Goal: Task Accomplishment & Management: Use online tool/utility

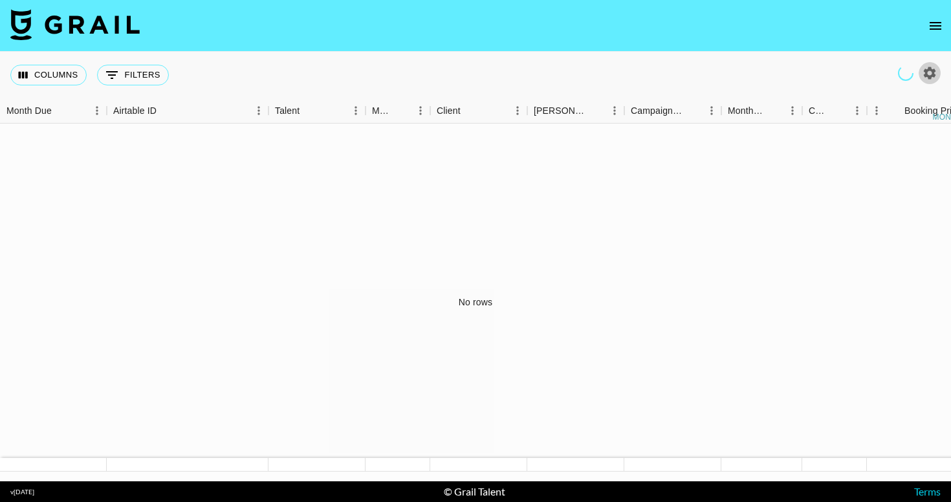
click at [924, 77] on icon "button" at bounding box center [929, 73] width 16 height 16
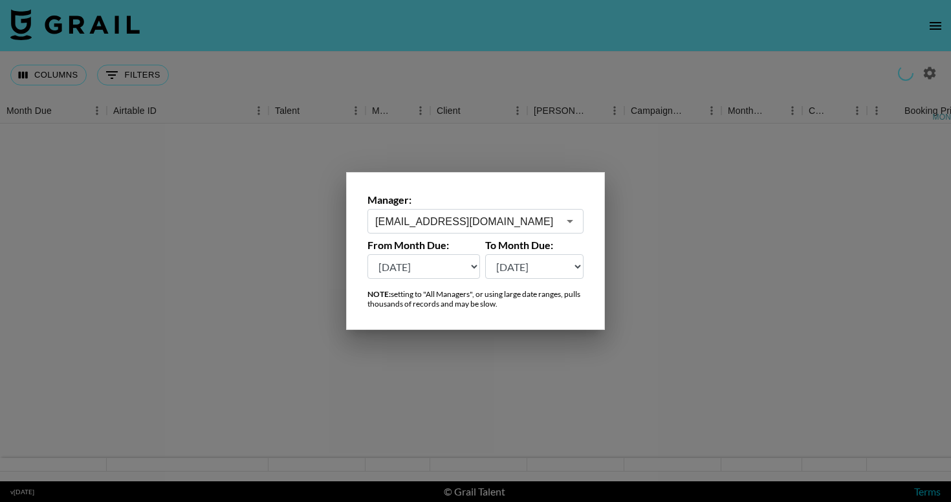
click at [436, 272] on select "[DATE] [DATE] '[DATE] May '[DATE] Mar '[DATE] Jan '[DATE] Nov '[DATE] Sep '[DAT…" at bounding box center [423, 266] width 113 height 25
select select "[DATE]"
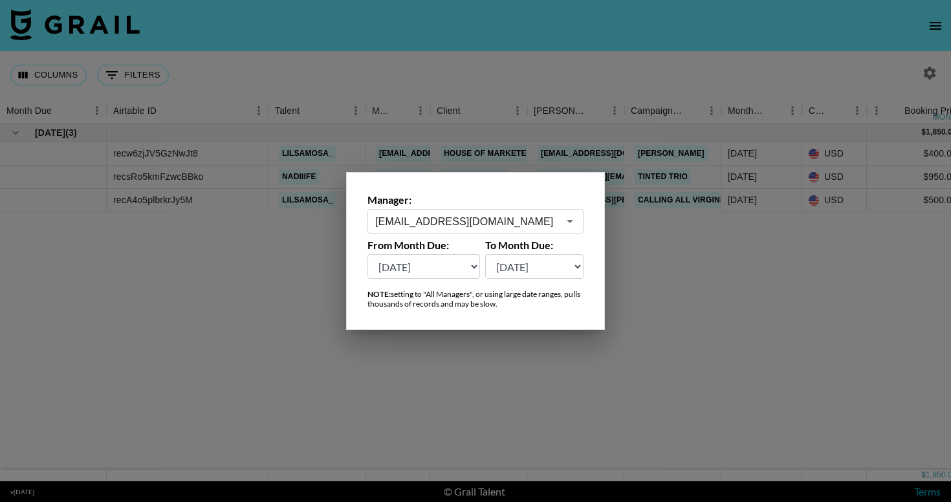
click at [705, 258] on div at bounding box center [475, 251] width 951 height 502
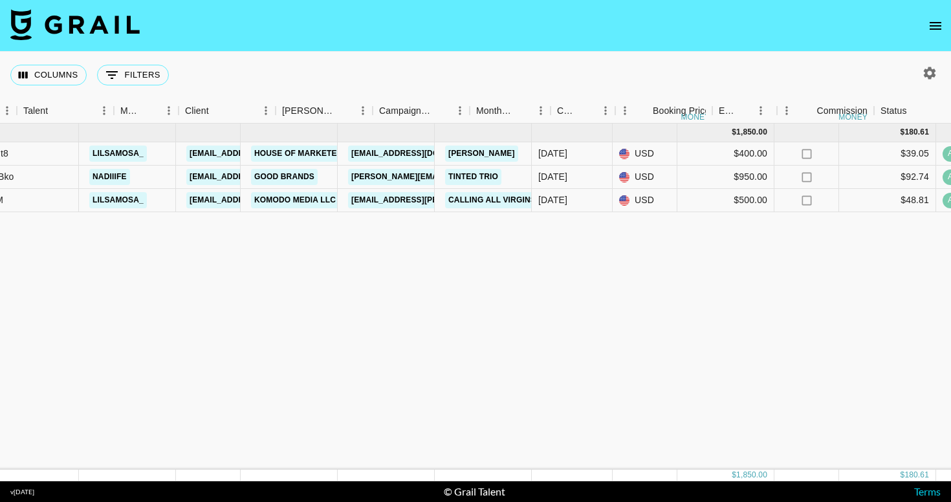
scroll to position [0, 537]
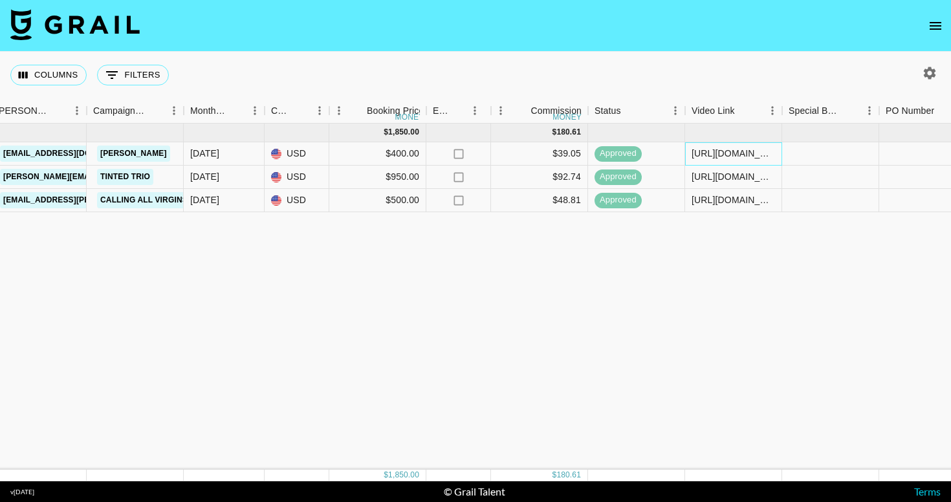
click at [735, 151] on div "[URL][DOMAIN_NAME]" at bounding box center [732, 153] width 83 height 13
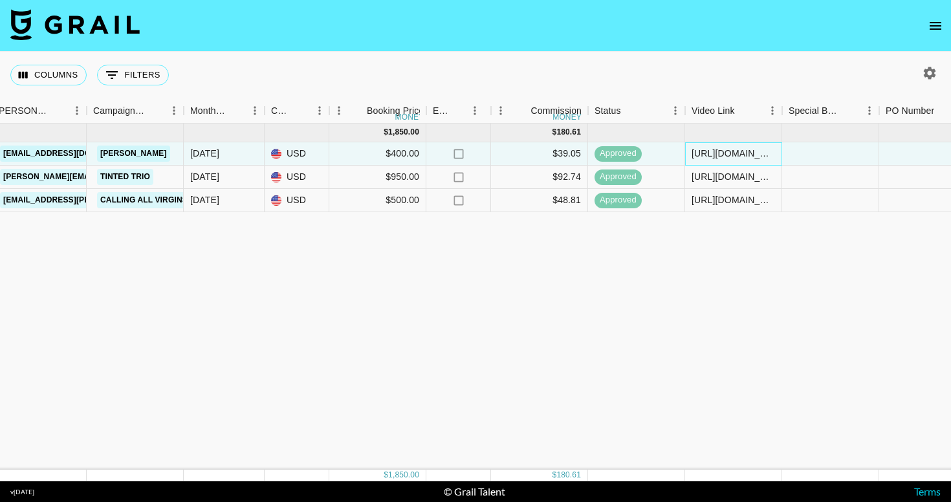
click at [728, 157] on div "[URL][DOMAIN_NAME]" at bounding box center [732, 153] width 83 height 13
click at [726, 155] on div "[URL][DOMAIN_NAME]" at bounding box center [732, 153] width 83 height 13
click at [727, 178] on div "[URL][DOMAIN_NAME]" at bounding box center [732, 176] width 83 height 13
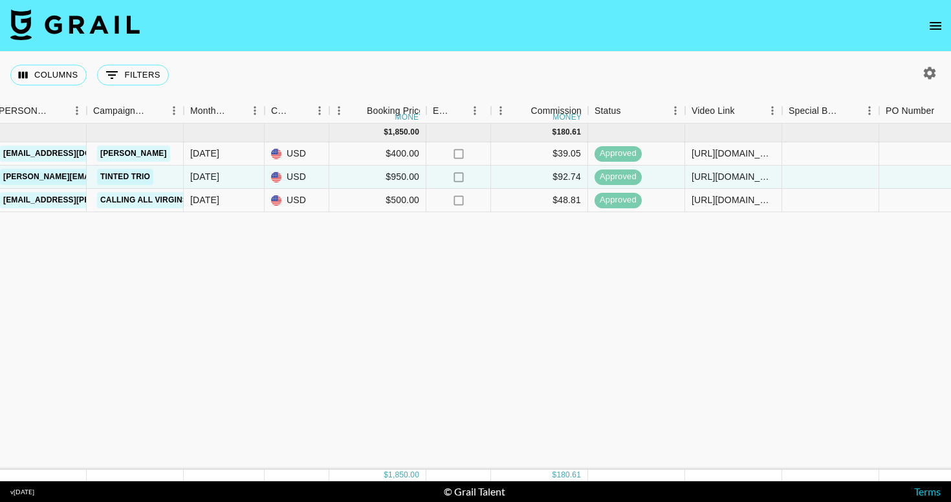
click at [731, 239] on div "[DATE] ( 3 ) $ 1,850.00 $ 180.61 recw6zjJV5GzNwJt8 lilsamosa_ [EMAIL_ADDRESS][D…" at bounding box center [536, 297] width 2147 height 346
